Goal: Information Seeking & Learning: Learn about a topic

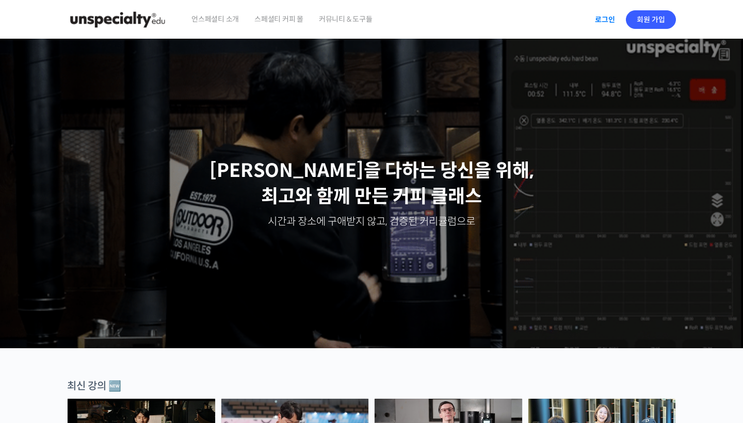
click at [603, 21] on link "로그인" at bounding box center [605, 20] width 33 height 24
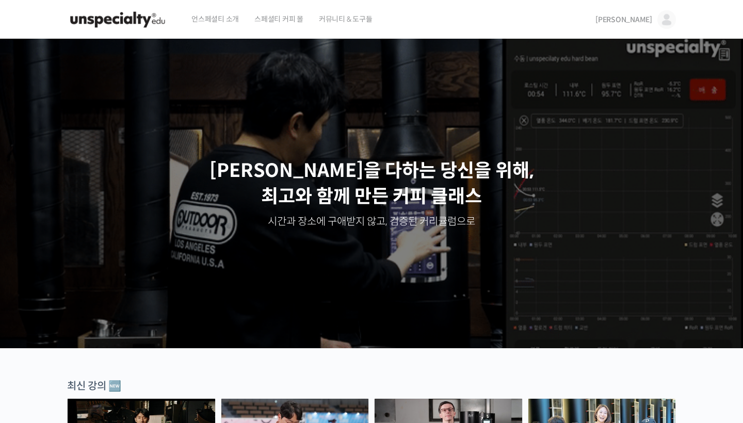
click at [647, 17] on span "[PERSON_NAME]" at bounding box center [624, 19] width 57 height 9
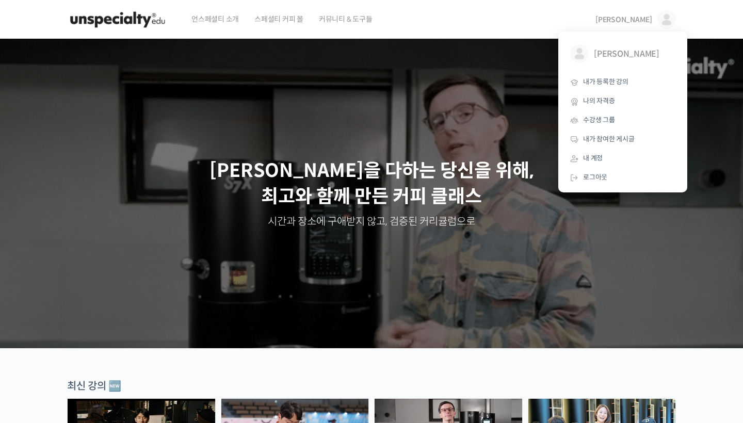
click at [640, 20] on span "[PERSON_NAME]" at bounding box center [624, 19] width 57 height 9
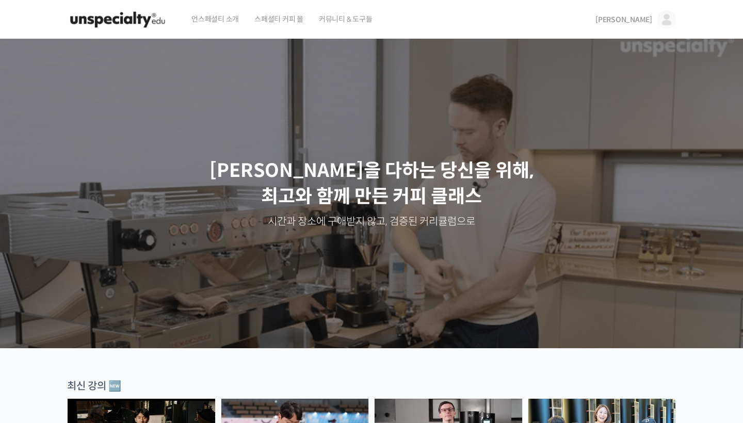
click at [287, 19] on span "스페셜티 커피 몰" at bounding box center [279, 18] width 49 height 39
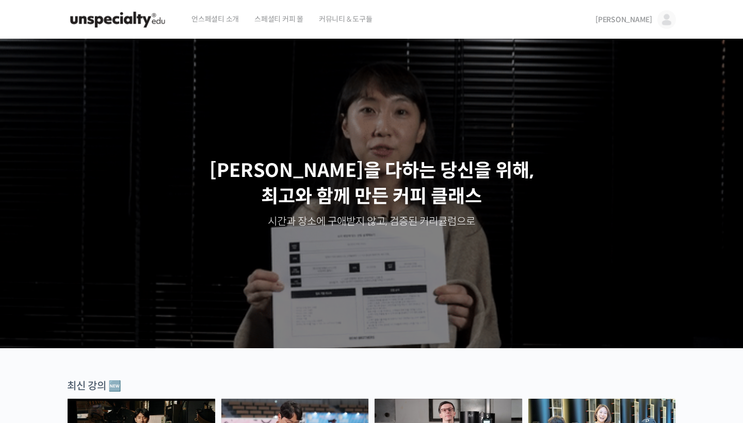
click at [228, 19] on span "언스페셜티 소개" at bounding box center [216, 18] width 48 height 39
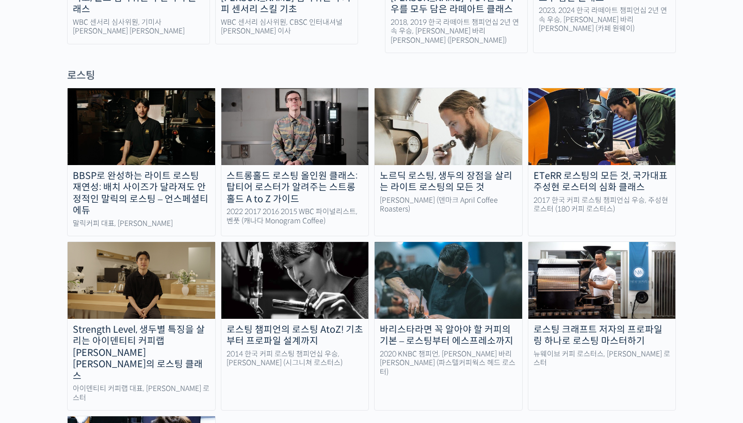
scroll to position [894, 0]
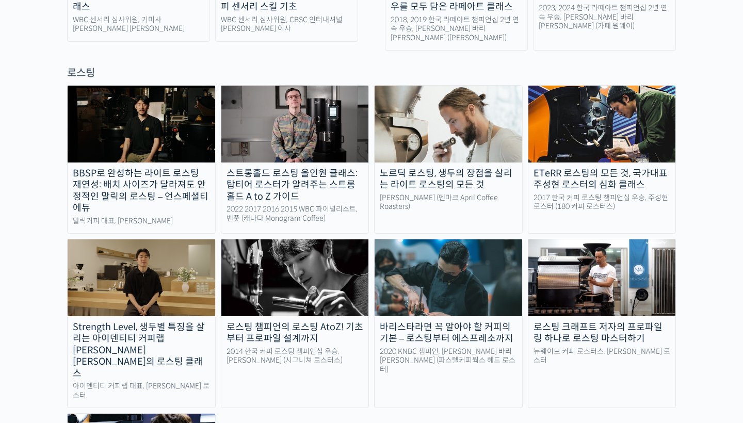
click at [375, 357] on div "BBSP로 완성하는 라이트 로스팅 재연성: 배치 사이즈가 달라져도 안정적인 말릭의 로스팅 – 언스페셜티 에듀 말릭커피 대표, 최철 로스터 스트…" at bounding box center [371, 316] width 609 height 463
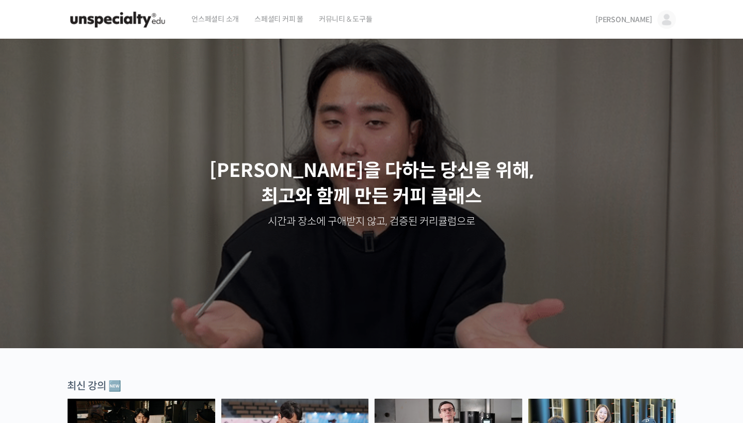
scroll to position [0, 0]
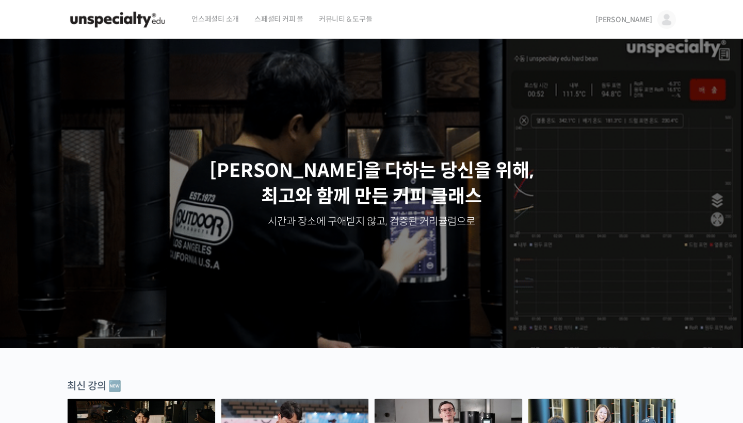
click at [642, 22] on span "[PERSON_NAME]" at bounding box center [624, 19] width 57 height 9
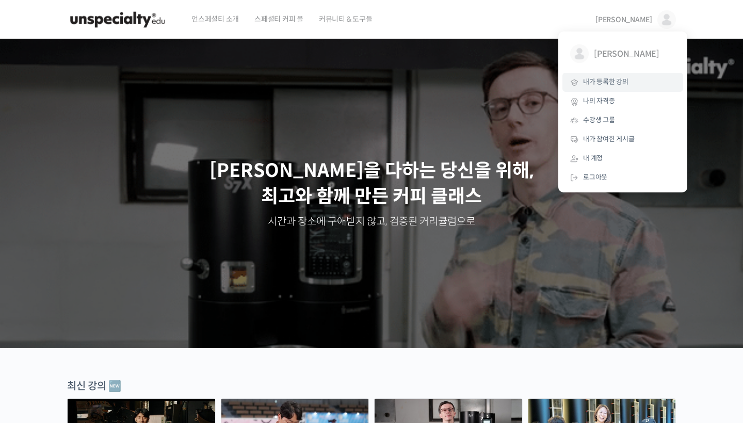
click at [606, 81] on span "내가 등록한 강의" at bounding box center [605, 81] width 45 height 9
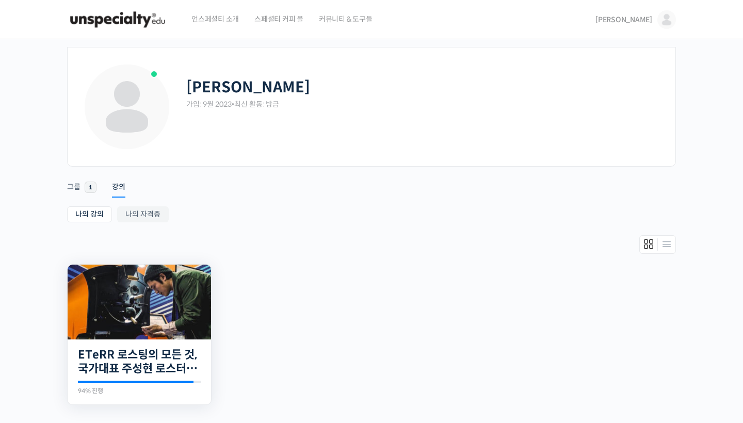
click at [141, 296] on img at bounding box center [140, 302] width 144 height 75
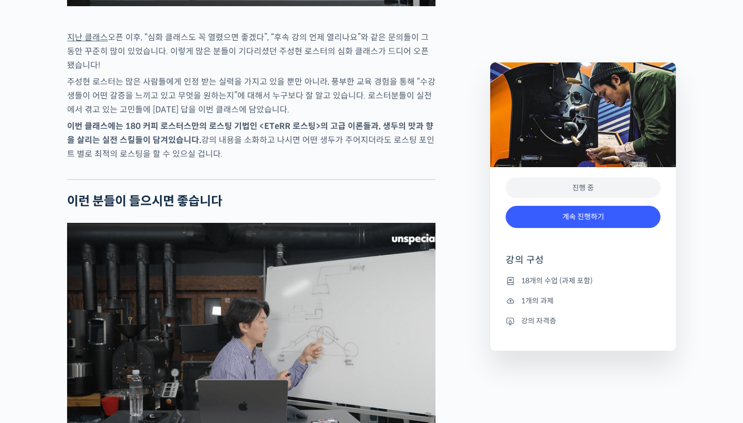
scroll to position [1683, 0]
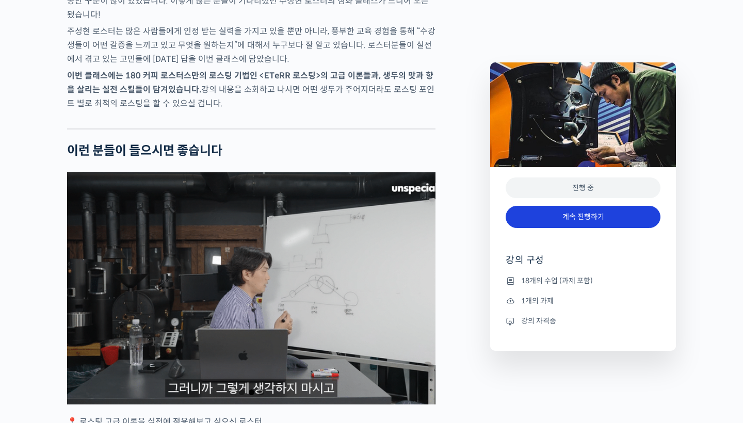
click at [638, 212] on link "계속 진행하기" at bounding box center [583, 217] width 155 height 22
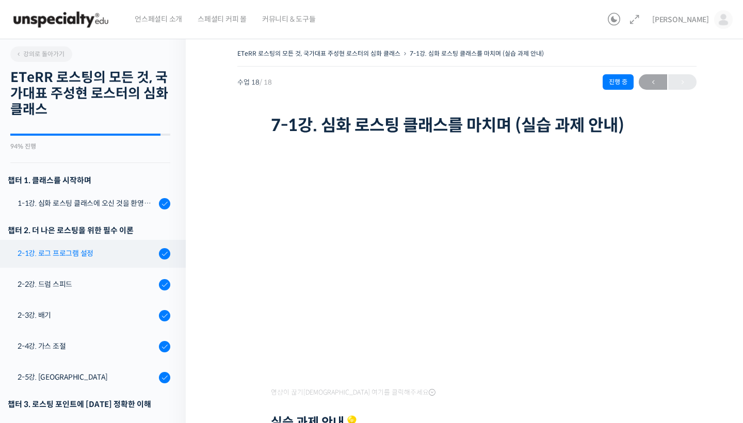
click at [100, 246] on link "2-1강. 로그 프로그램 설정" at bounding box center [90, 254] width 191 height 28
